Goal: Information Seeking & Learning: Learn about a topic

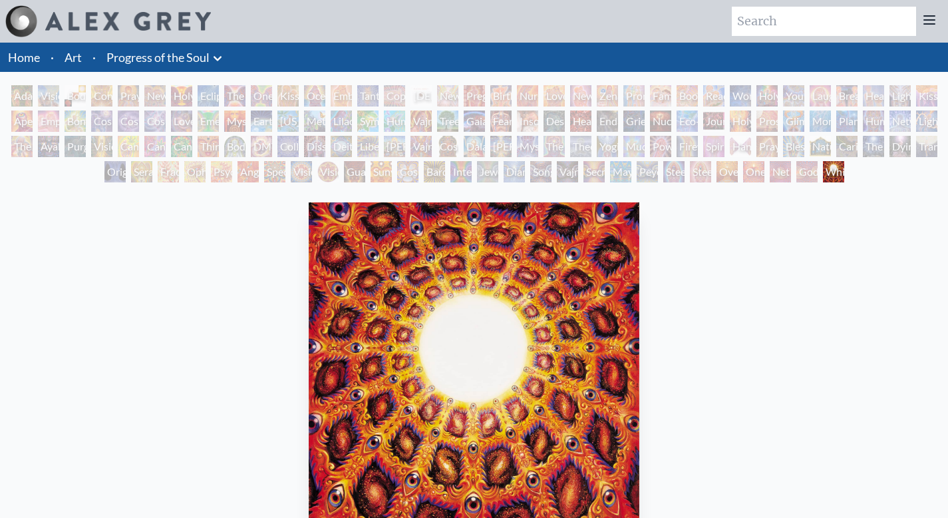
click at [218, 53] on icon at bounding box center [218, 59] width 16 height 16
click at [222, 63] on icon at bounding box center [218, 59] width 16 height 16
click at [221, 59] on icon at bounding box center [218, 59] width 16 height 16
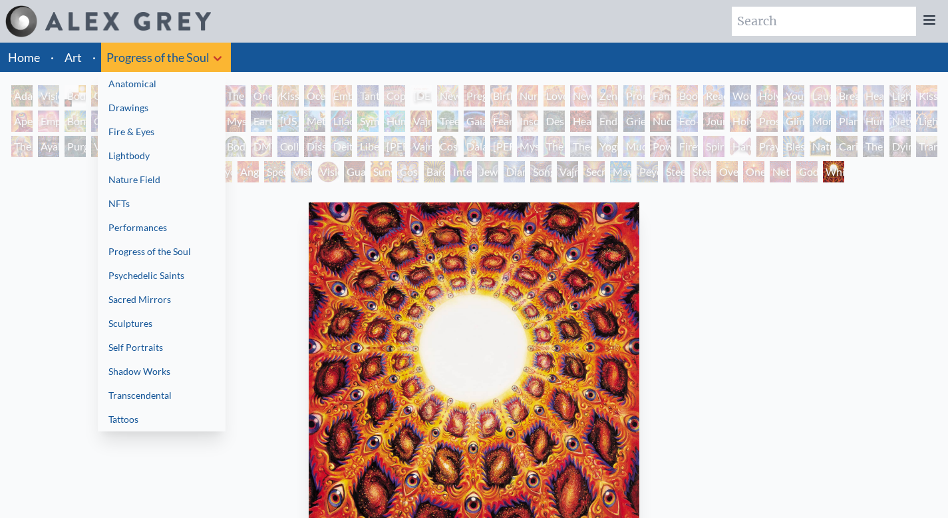
click at [158, 374] on link "Shadow Works" at bounding box center [162, 371] width 128 height 24
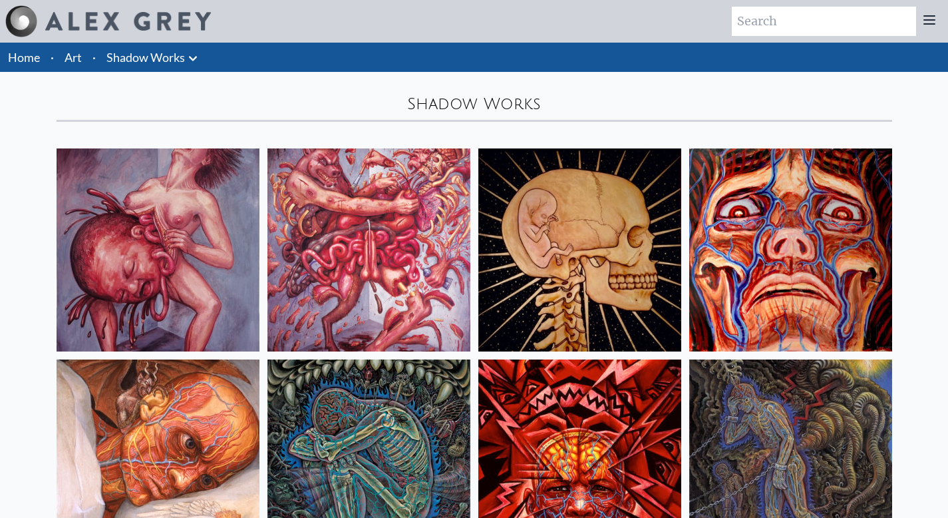
click at [348, 220] on img at bounding box center [368, 249] width 203 height 203
click at [553, 210] on img at bounding box center [579, 249] width 203 height 203
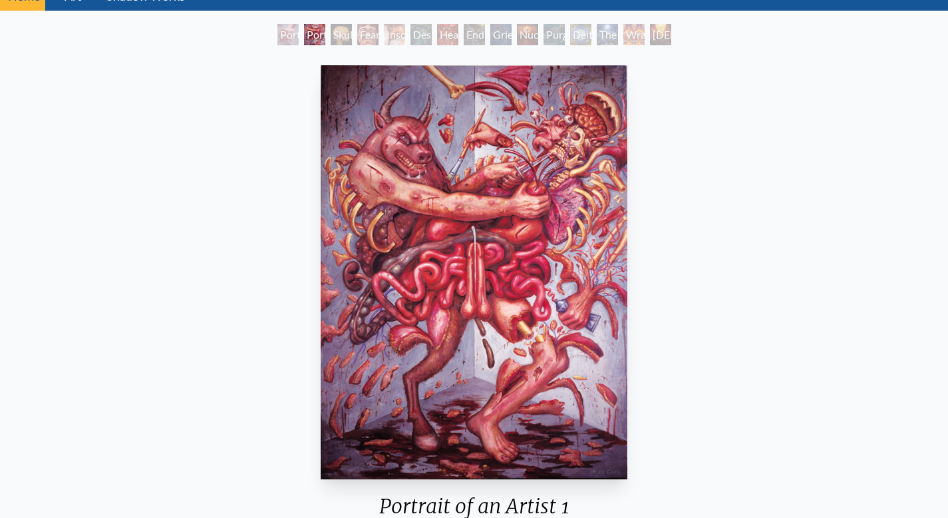
scroll to position [29, 0]
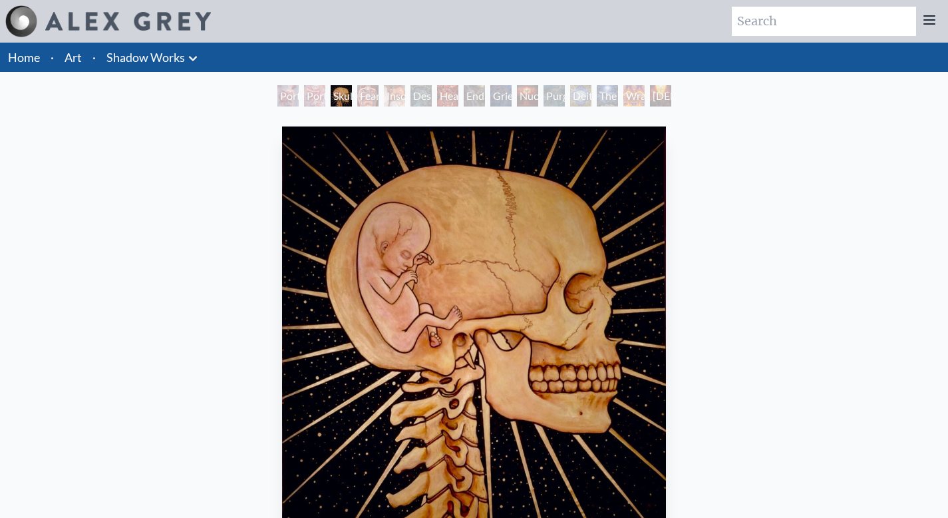
click at [368, 98] on div "Fear" at bounding box center [367, 95] width 21 height 21
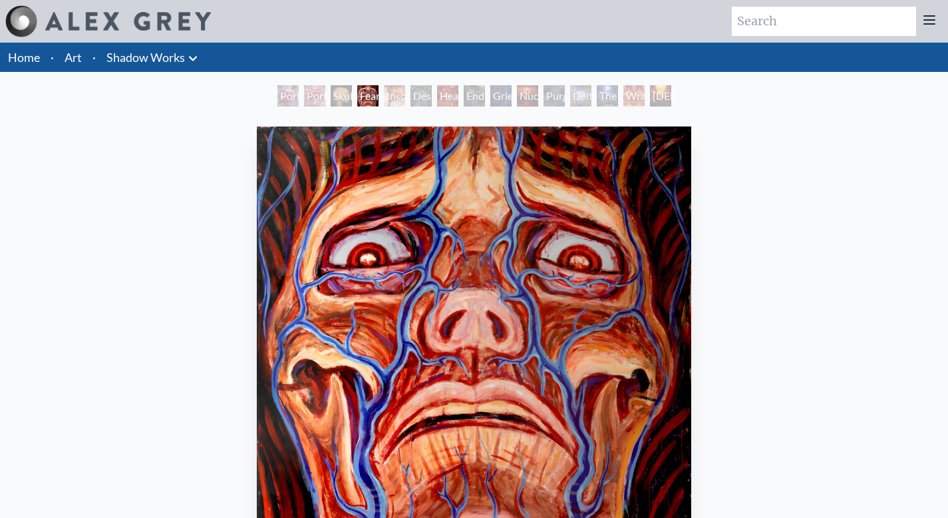
click at [389, 101] on div "Insomnia" at bounding box center [394, 95] width 21 height 21
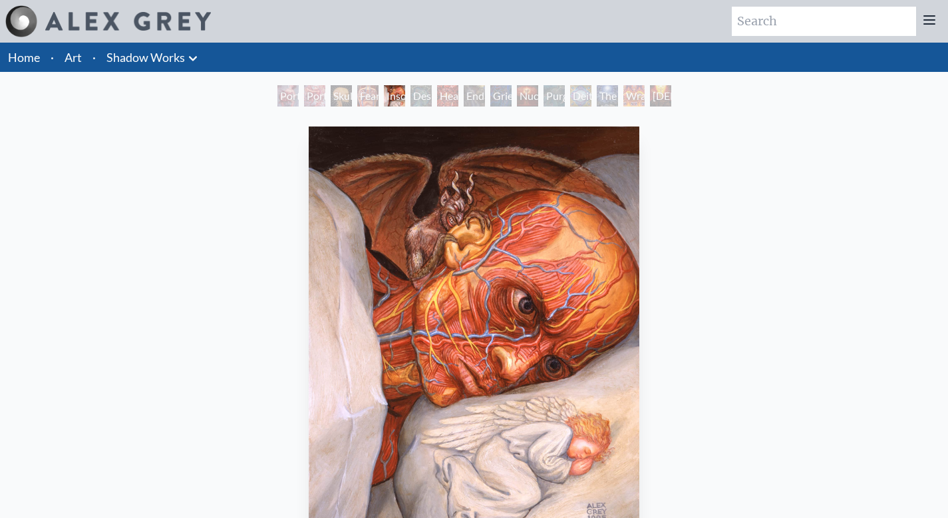
click at [414, 100] on div "Despair" at bounding box center [420, 95] width 21 height 21
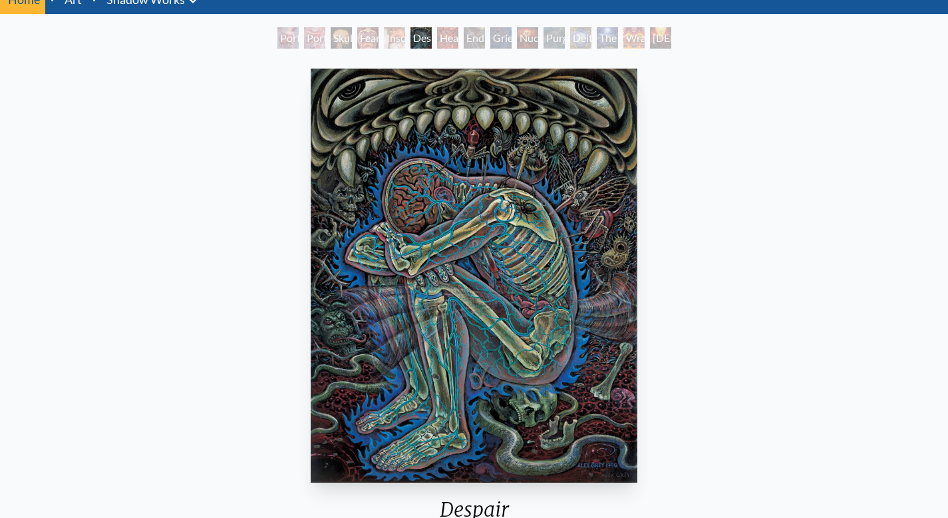
scroll to position [55, 0]
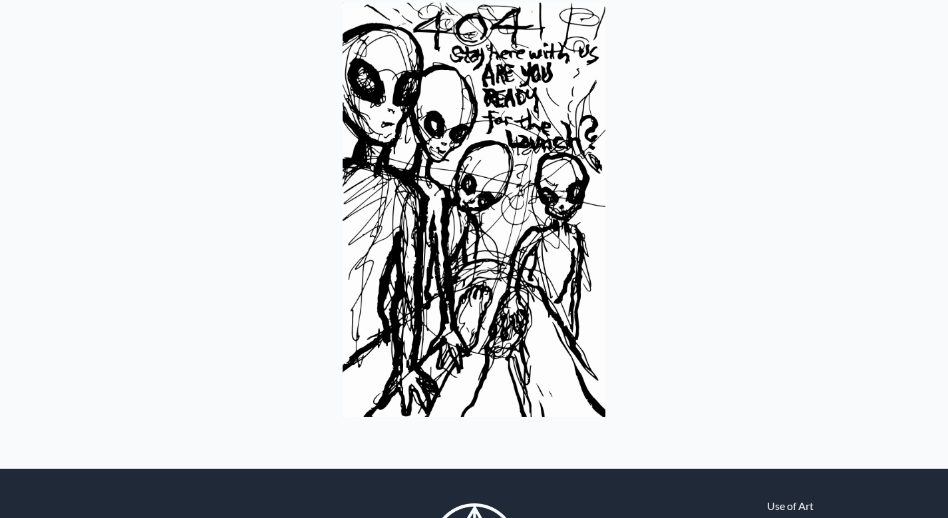
scroll to position [94, 0]
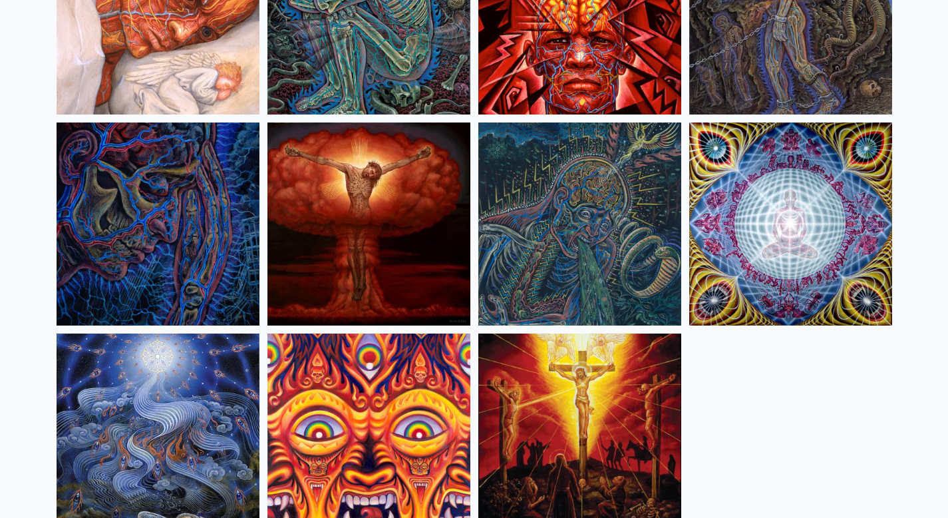
scroll to position [445, 0]
